Goal: Task Accomplishment & Management: Use online tool/utility

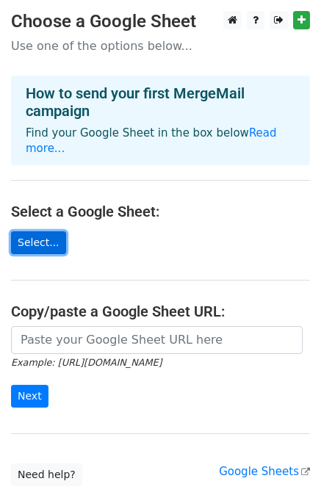
click at [35, 231] on link "Select..." at bounding box center [38, 242] width 55 height 23
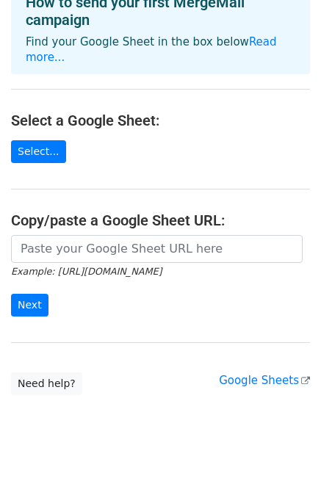
scroll to position [18, 0]
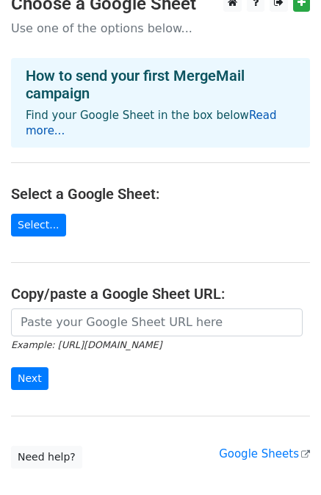
click at [259, 118] on link "Read more..." at bounding box center [151, 123] width 251 height 29
